Goal: Download file/media

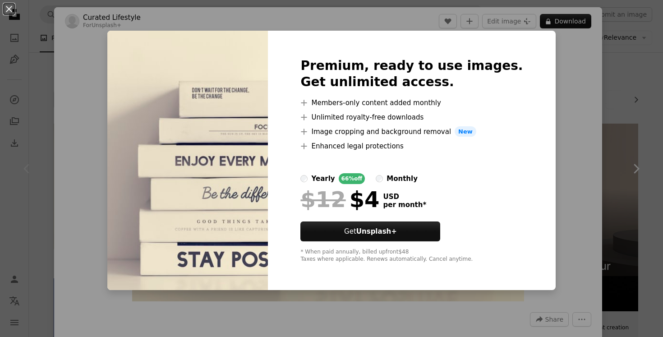
click at [551, 63] on div "An X shape Premium, ready to use images. Get unlimited access. A plus sign Memb…" at bounding box center [331, 168] width 663 height 337
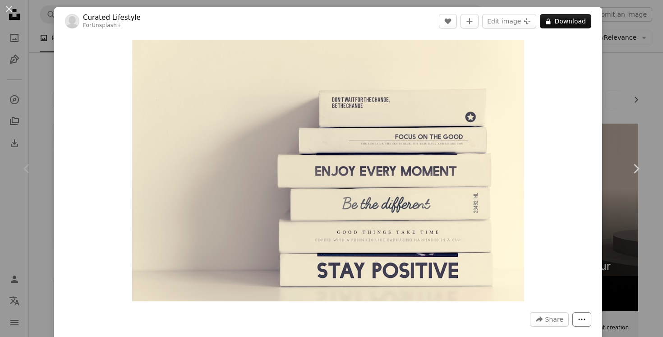
click at [586, 317] on icon "More Actions" at bounding box center [582, 319] width 8 height 8
click at [576, 252] on dialog "An X shape Chevron left Chevron right Curated Lifestyle For Unsplash+ A heart A…" at bounding box center [331, 168] width 663 height 337
click at [30, 128] on div "Chevron left" at bounding box center [27, 168] width 54 height 87
click at [7, 4] on button "An X shape" at bounding box center [9, 9] width 11 height 11
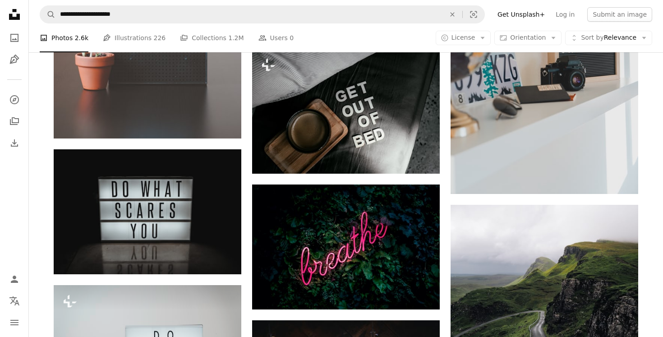
scroll to position [748, 0]
